Goal: Obtain resource: Download file/media

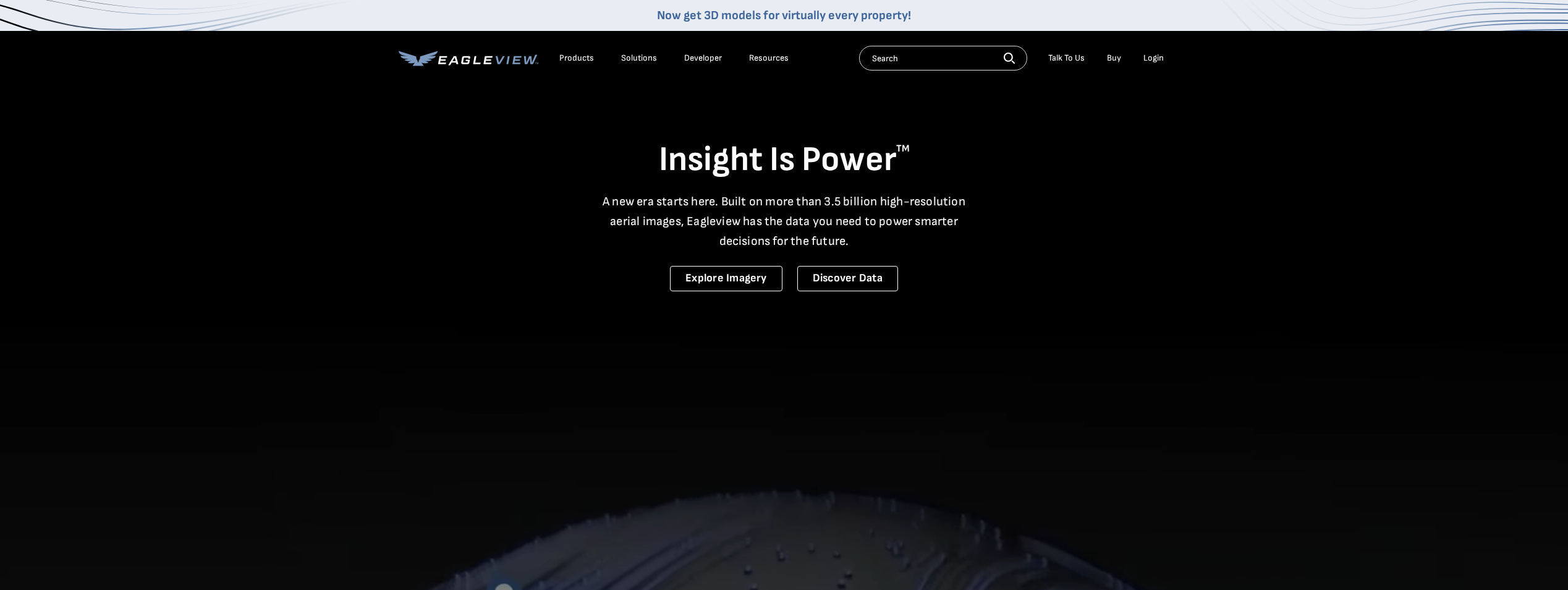
click at [1150, 68] on div "Search Talk To Us Buy Login" at bounding box center [1014, 58] width 311 height 25
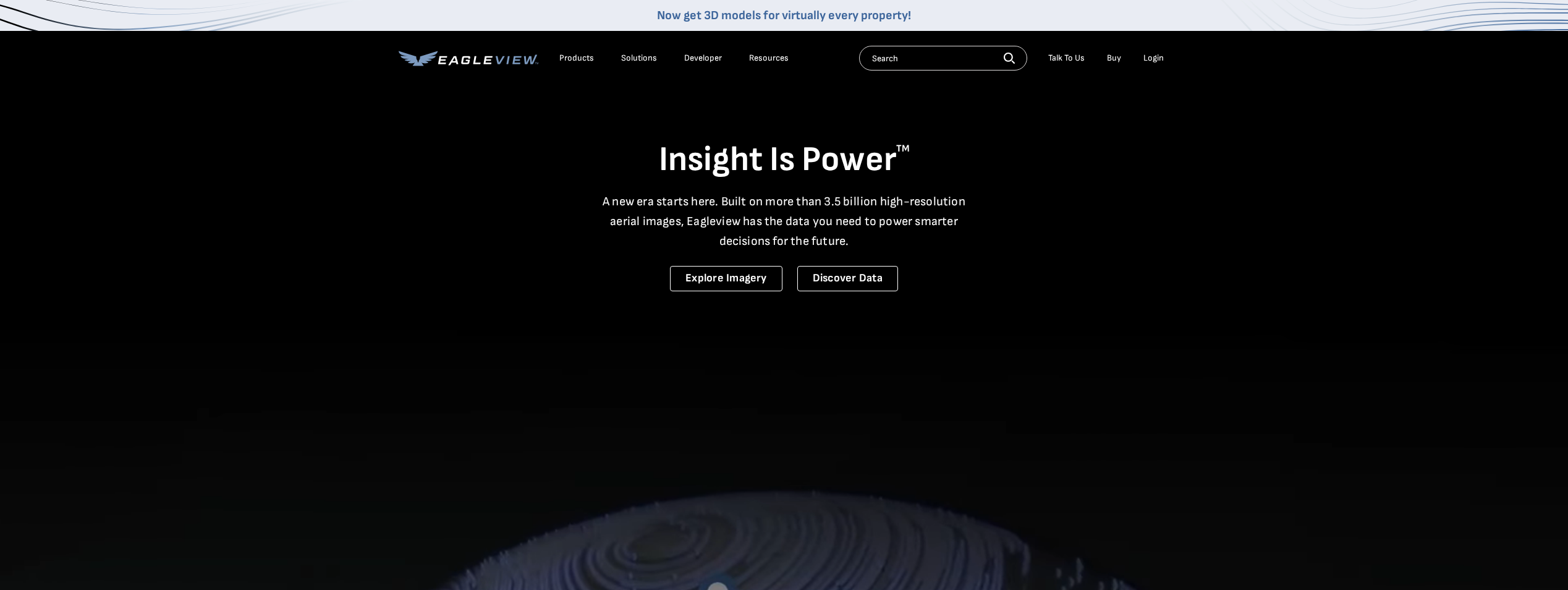
click at [1152, 63] on div "Login" at bounding box center [1154, 57] width 21 height 11
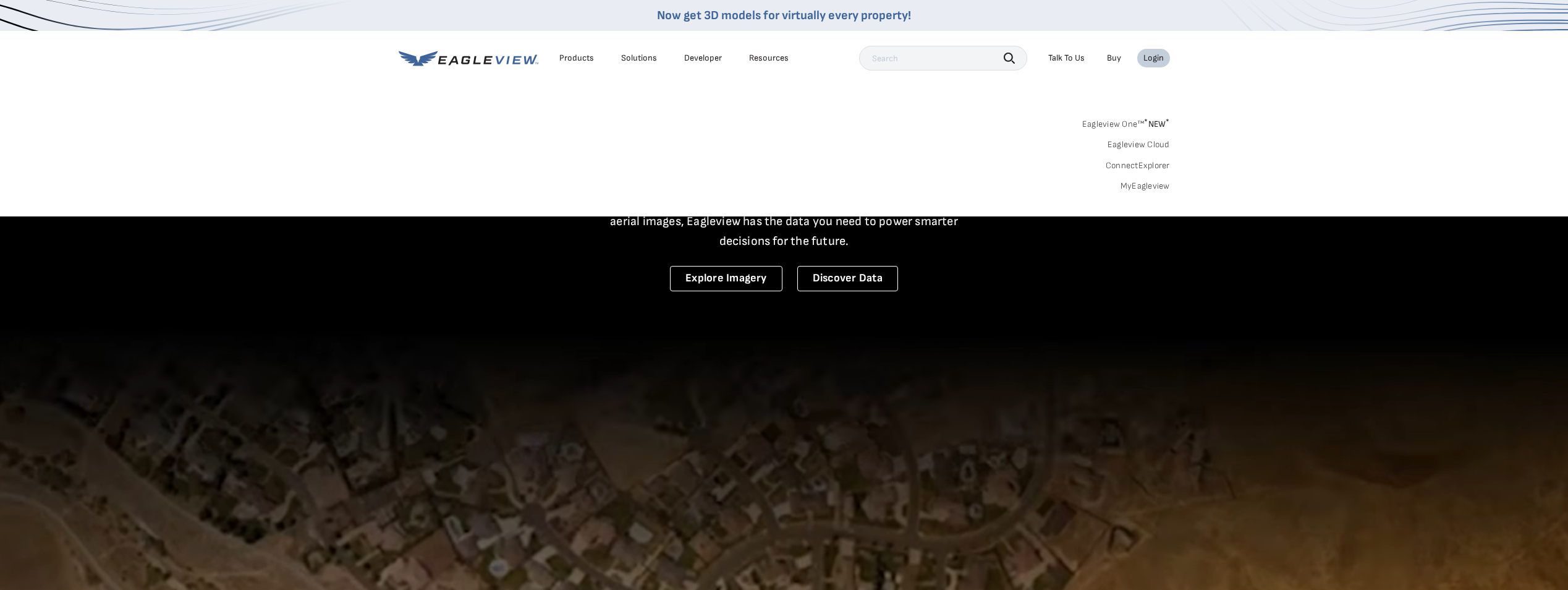
click at [1145, 186] on link "MyEagleview" at bounding box center [1145, 185] width 49 height 11
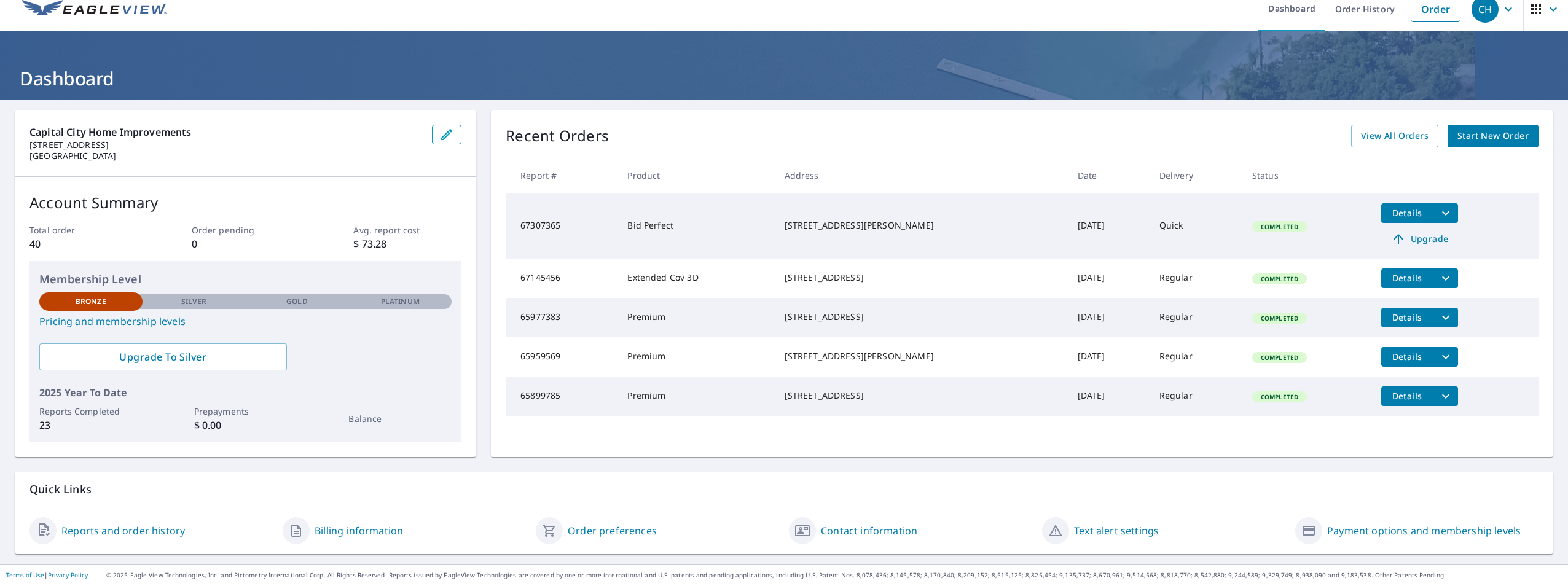
scroll to position [13, 0]
click at [1401, 212] on span "Details" at bounding box center [1407, 213] width 37 height 12
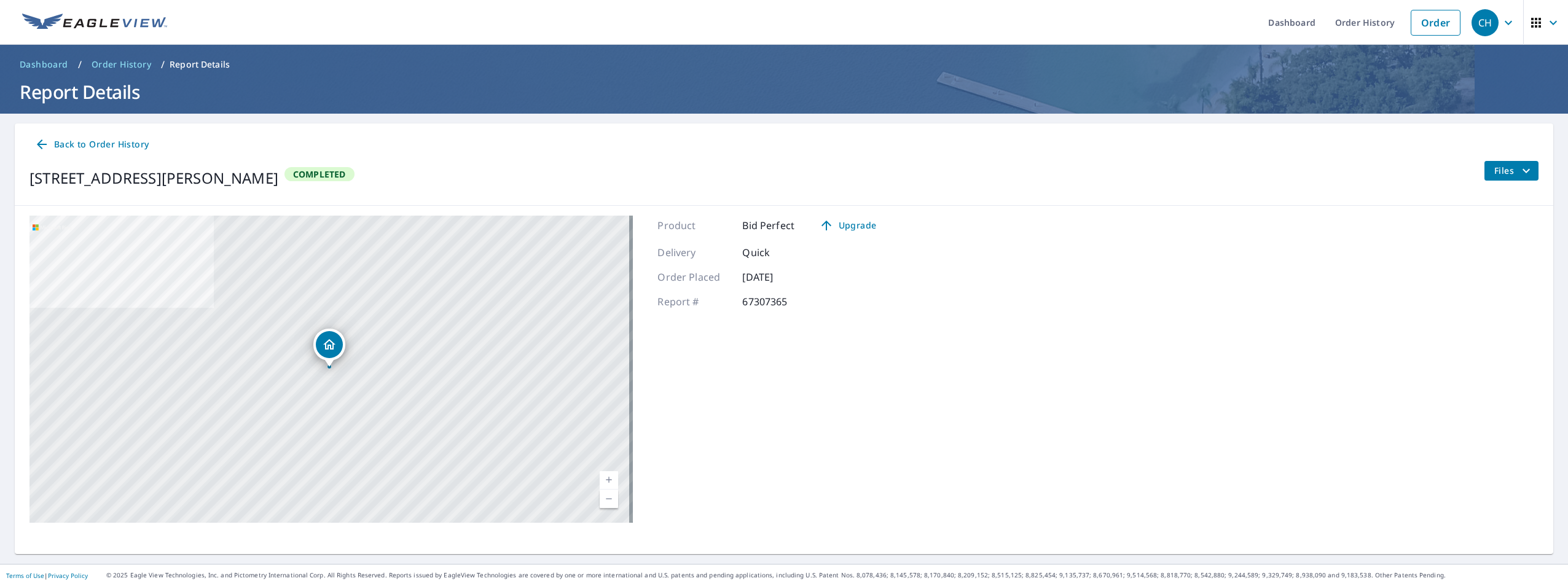
click at [1493, 159] on div "Back to Order History [STREET_ADDRESS] Completed Files" at bounding box center [784, 164] width 1539 height 83
click at [1494, 168] on span "Files" at bounding box center [1514, 171] width 39 height 15
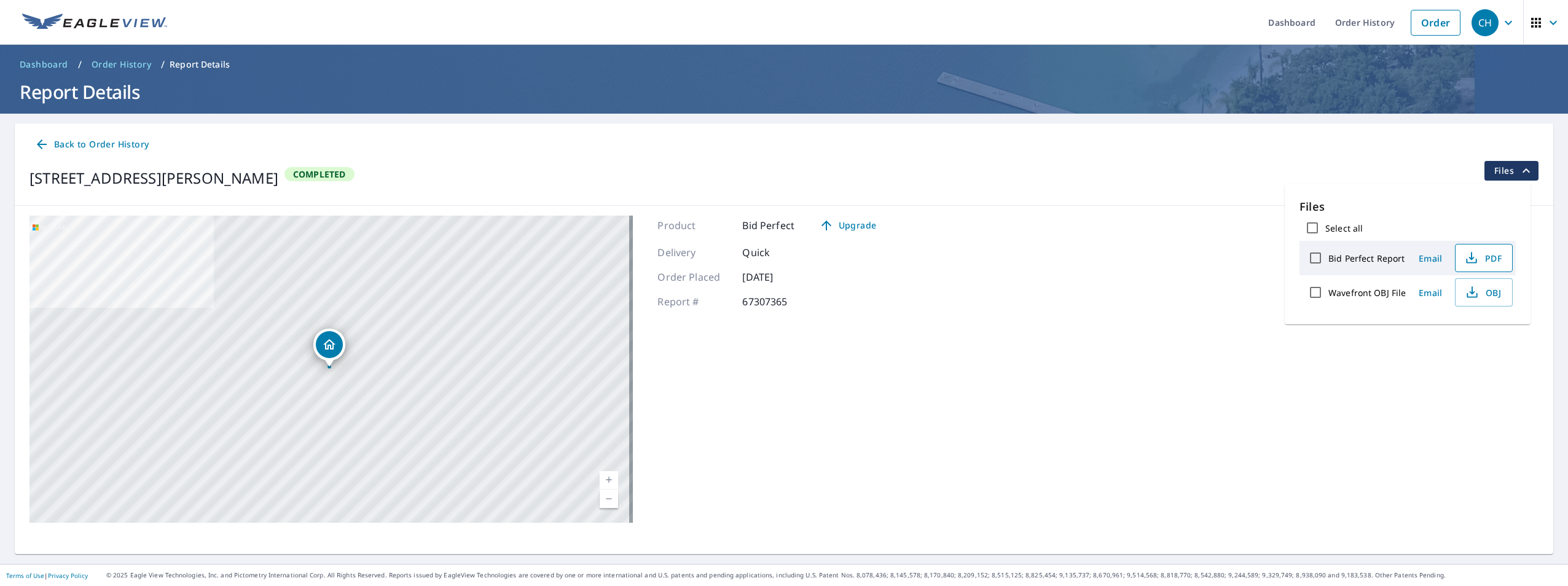
click at [1503, 256] on button "PDF" at bounding box center [1483, 258] width 58 height 28
